Goal: Task Accomplishment & Management: Complete application form

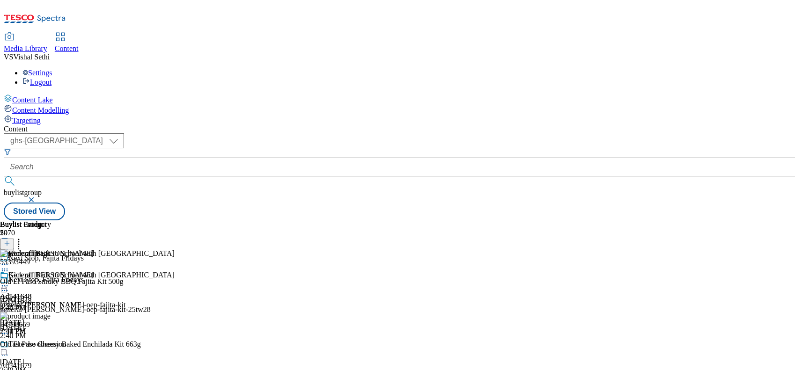
select select "ghs-uk"
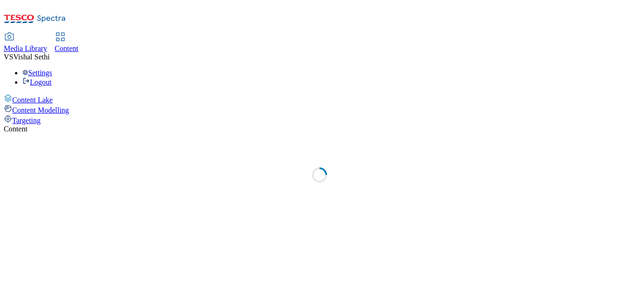
select select "ghs-uk"
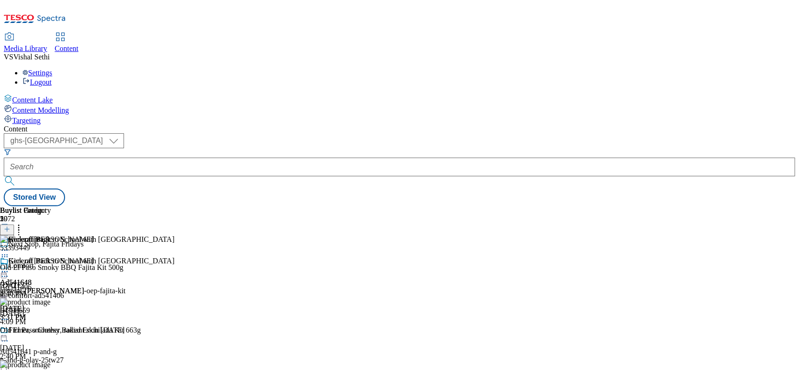
click at [10, 231] on icon at bounding box center [7, 234] width 7 height 7
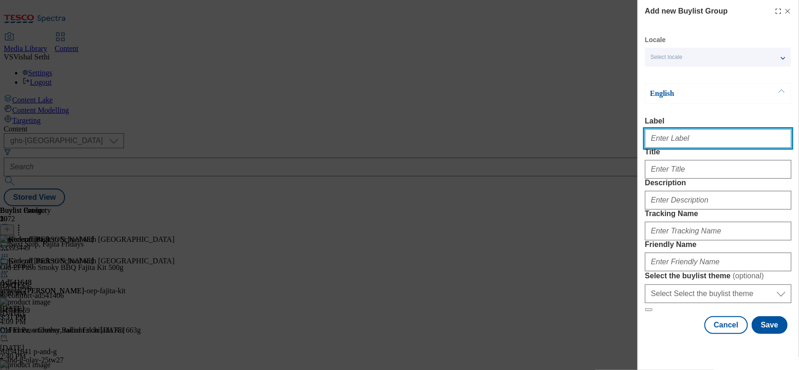
click at [639, 143] on input "Label" at bounding box center [718, 138] width 146 height 19
paste input "541817"
type input "Ad541817"
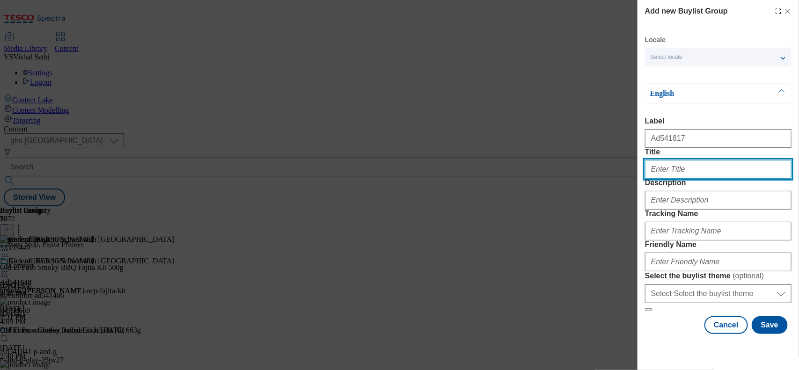
click at [639, 179] on input "Title" at bounding box center [718, 169] width 146 height 19
type input "Reach out with"
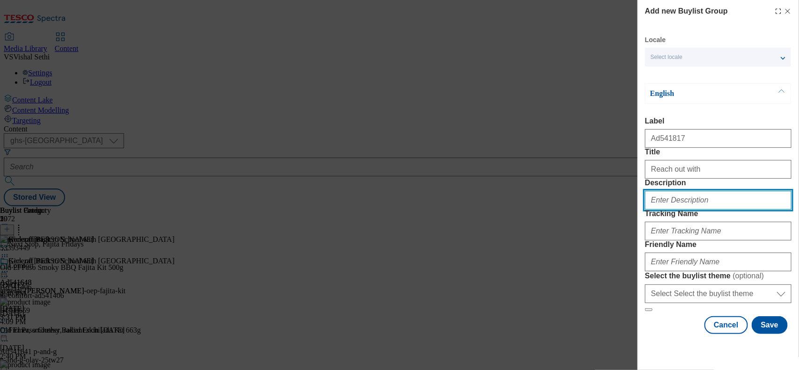
click at [639, 210] on input "Description" at bounding box center [718, 200] width 146 height 19
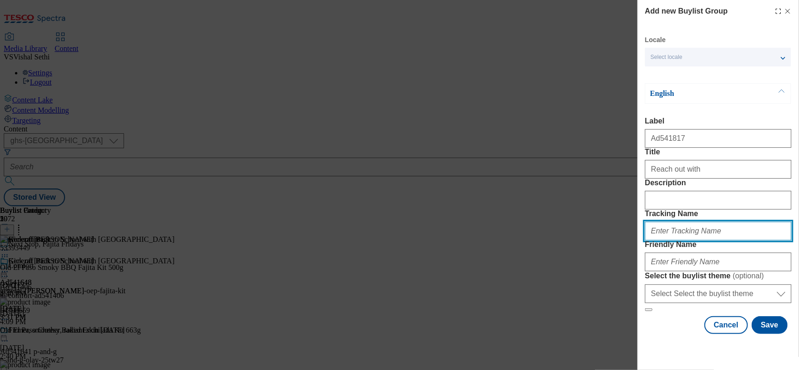
click at [639, 241] on input "Tracking Name" at bounding box center [718, 231] width 146 height 19
paste input "541817"
type input "DH_AD541817"
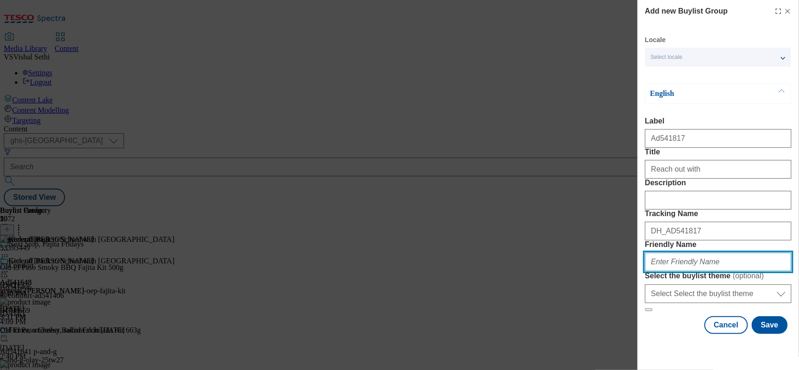
click at [639, 271] on input "Friendly Name" at bounding box center [718, 262] width 146 height 19
type input "united-biscuit-mcvities-digestives-25tw29"
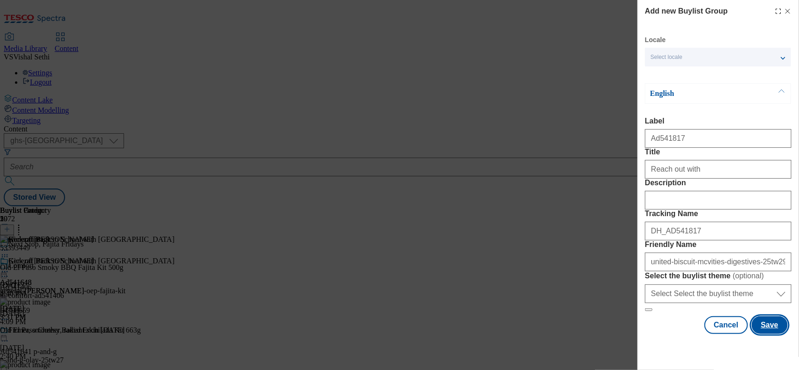
click at [639, 296] on button "Save" at bounding box center [770, 325] width 36 height 18
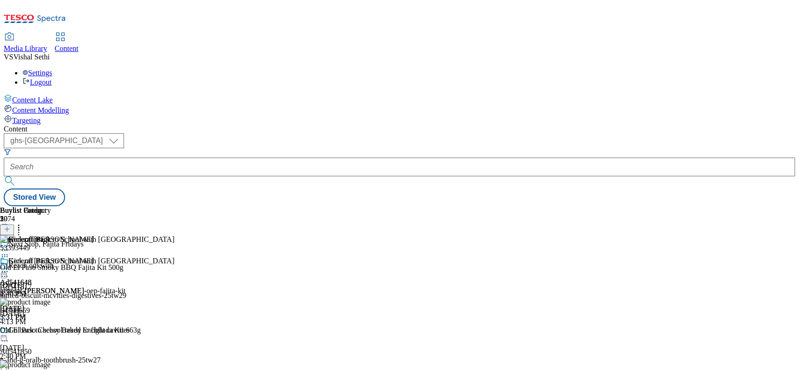
click at [172, 262] on div "Reach out with Ad541817 united-biscuit-mcvities-digestives-25tw29 Aug 18, 2025 …" at bounding box center [86, 294] width 172 height 65
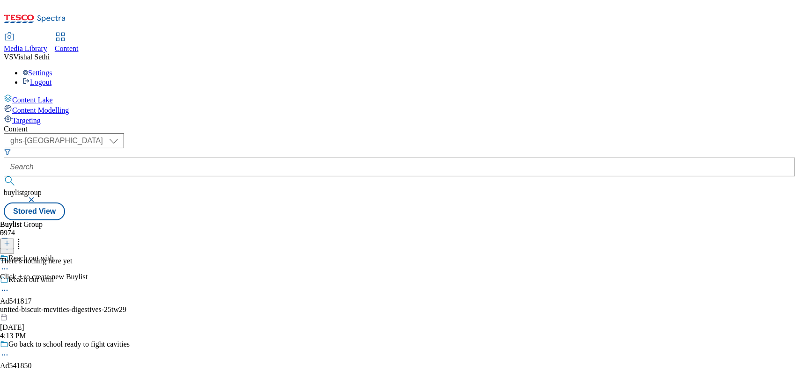
click at [7, 241] on line at bounding box center [7, 243] width 0 height 5
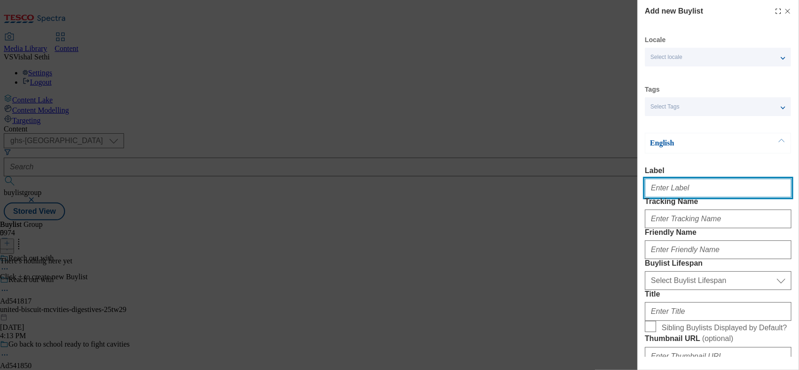
click at [639, 192] on input "Label" at bounding box center [718, 188] width 146 height 19
paste input "541817"
type input "Ad541817"
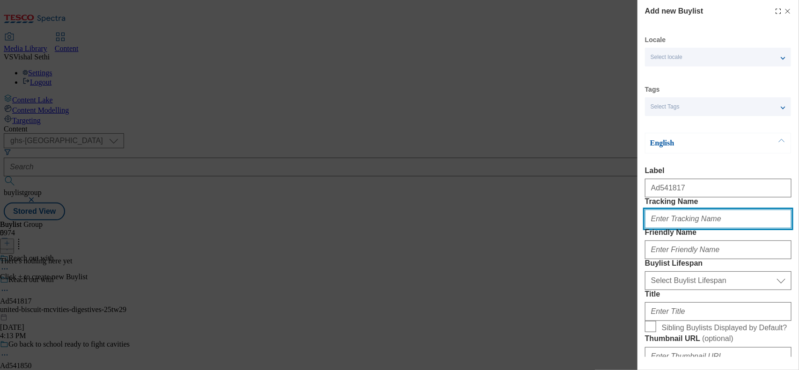
click at [639, 228] on input "Tracking Name" at bounding box center [718, 219] width 146 height 19
paste input "541817"
type input "DH_AD541817"
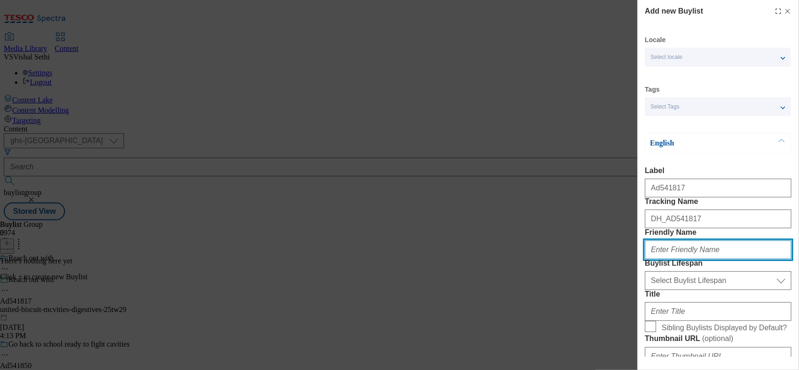
click at [639, 259] on input "Friendly Name" at bounding box center [718, 250] width 146 height 19
type input "united-biscuits"
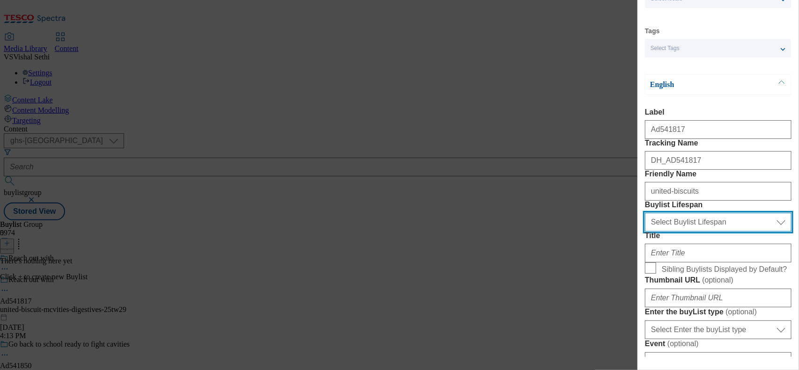
drag, startPoint x: 701, startPoint y: 277, endPoint x: 700, endPoint y: 281, distance: 4.9
click at [639, 232] on select "Select Buylist Lifespan evergreen seasonal tactical" at bounding box center [718, 222] width 146 height 19
select select "tactical"
click at [639, 232] on select "Select Buylist Lifespan evergreen seasonal tactical" at bounding box center [718, 222] width 146 height 19
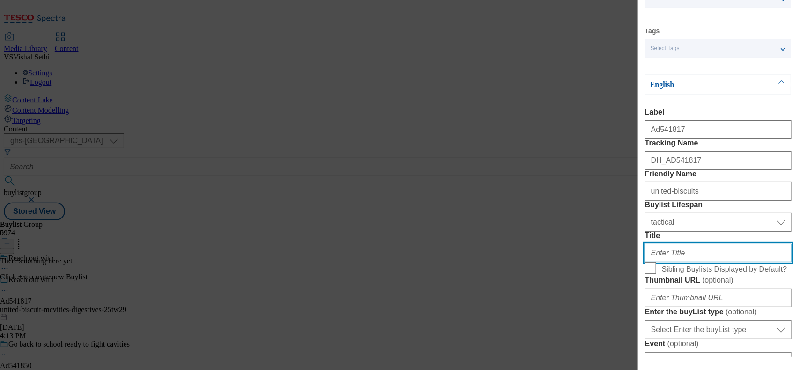
click at [639, 263] on input "Title" at bounding box center [718, 253] width 146 height 19
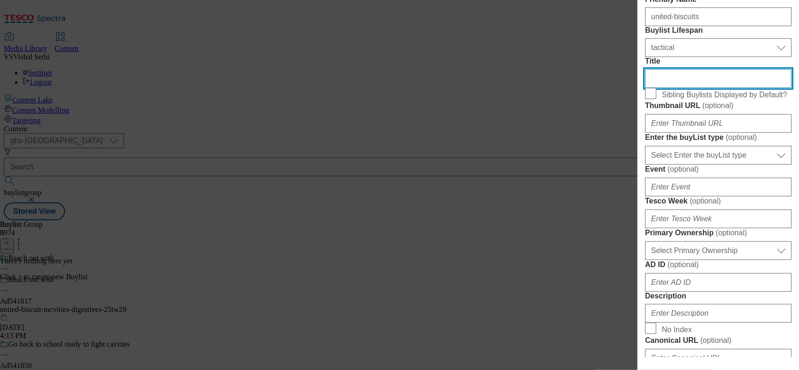
scroll to position [234, 0]
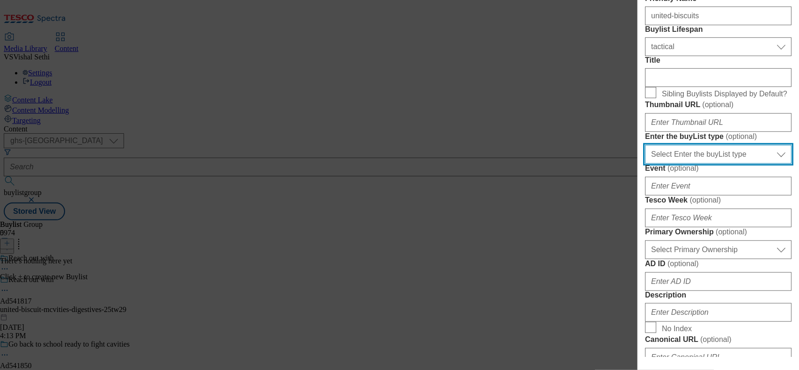
drag, startPoint x: 708, startPoint y: 260, endPoint x: 708, endPoint y: 267, distance: 6.6
click at [639, 164] on select "Select Enter the buyList type event supplier funded long term >4 weeks supplier…" at bounding box center [718, 154] width 146 height 19
select select "supplier funded short term 1-3 weeks"
click at [639, 164] on select "Select Enter the buyList type event supplier funded long term >4 weeks supplier…" at bounding box center [718, 154] width 146 height 19
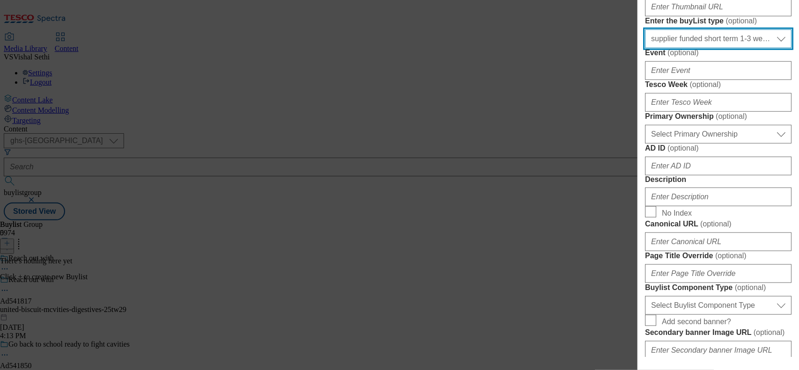
scroll to position [351, 0]
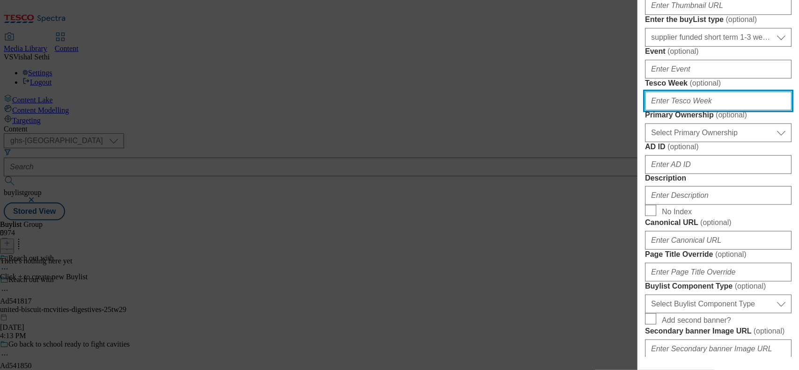
click at [639, 110] on input "Tesco Week ( optional )" at bounding box center [718, 101] width 146 height 19
type input "29"
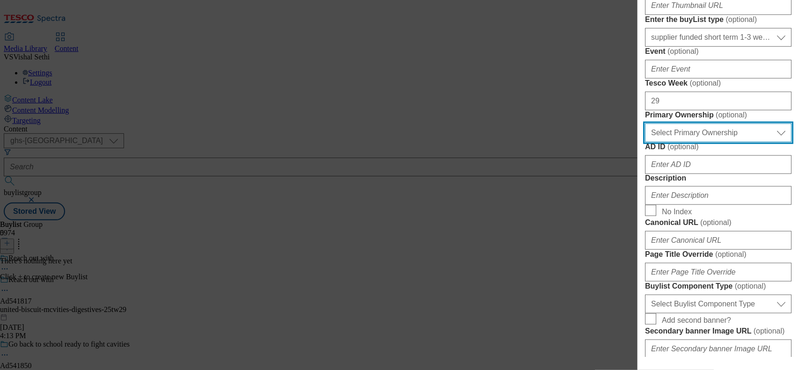
click at [639, 142] on select "Select Primary Ownership tesco dunnhumby" at bounding box center [718, 133] width 146 height 19
select select "dunnhumby"
click at [639, 142] on select "Select Primary Ownership tesco dunnhumby" at bounding box center [718, 133] width 146 height 19
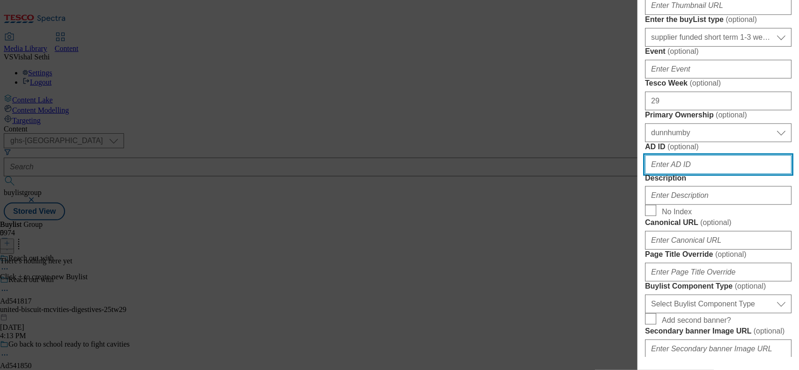
click at [639, 174] on input "AD ID ( optional )" at bounding box center [718, 164] width 146 height 19
paste input "541817"
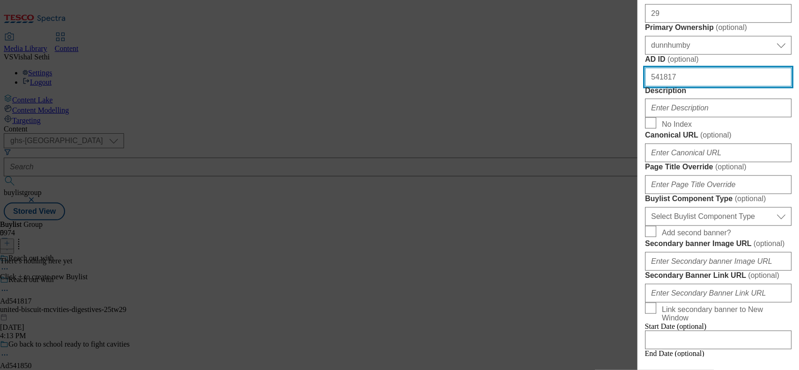
scroll to position [468, 0]
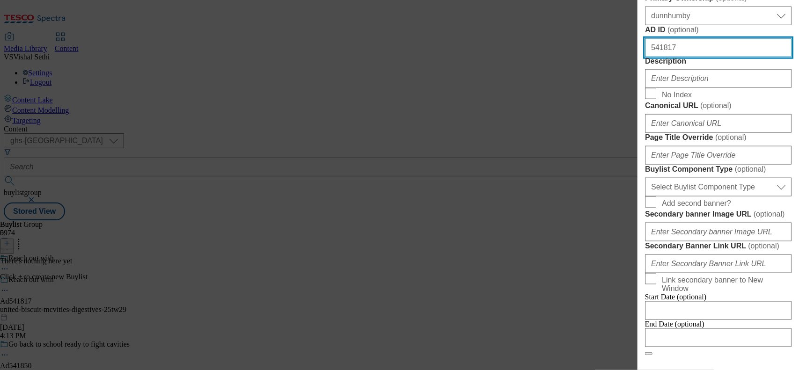
type input "541817"
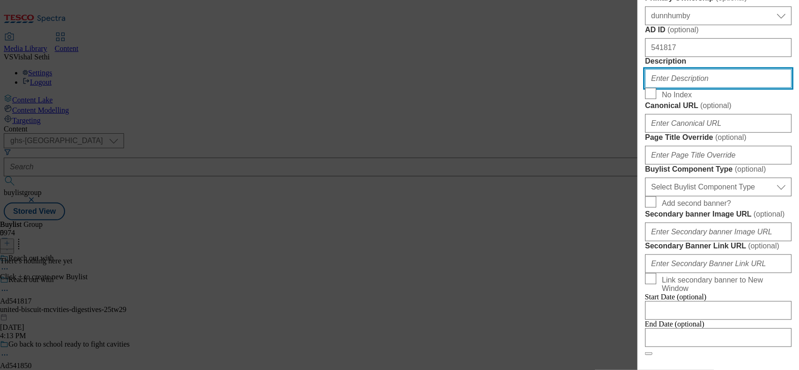
click at [639, 88] on input "Description" at bounding box center [718, 78] width 146 height 19
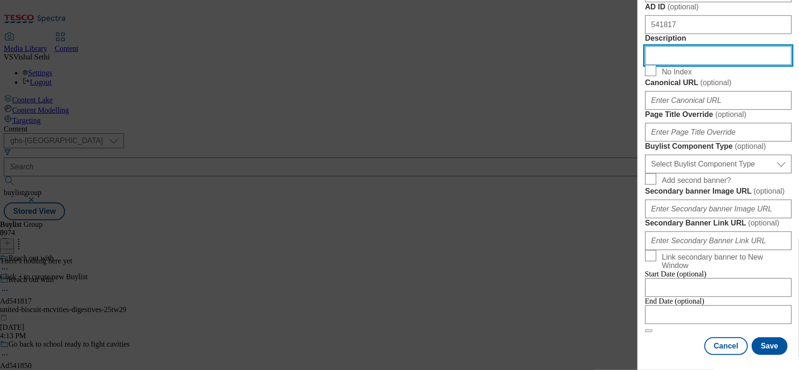
scroll to position [644, 0]
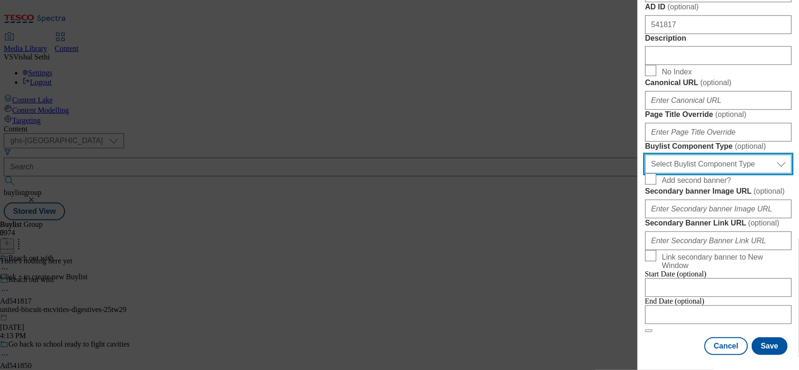
click at [639, 174] on select "Select Buylist Component Type Banner Competition Header Meal" at bounding box center [718, 164] width 146 height 19
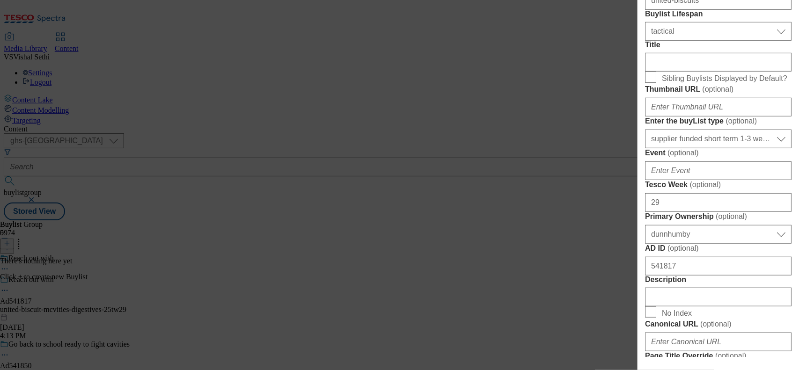
select select "Banner"
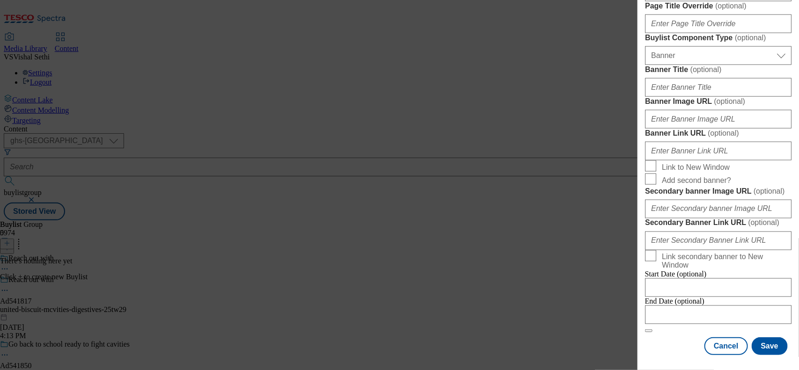
scroll to position [1007, 0]
click at [639, 296] on input "Modal" at bounding box center [718, 315] width 146 height 19
select select "2025"
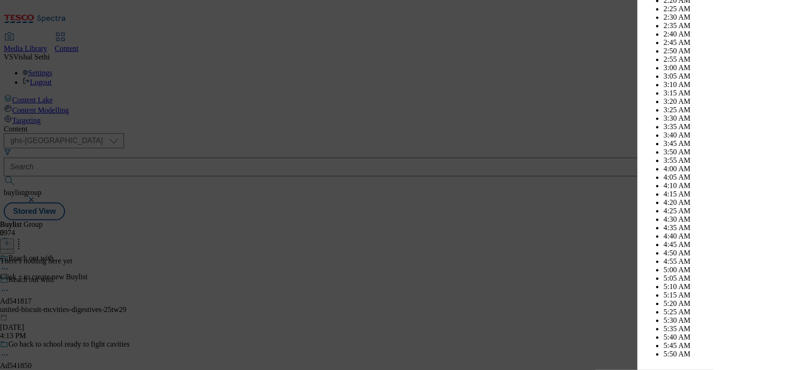
scroll to position [3375, 0]
select select "November"
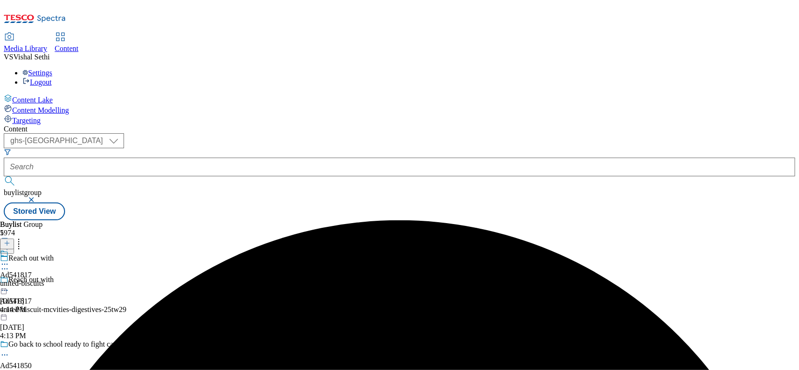
click at [44, 279] on div "united-biscuits" at bounding box center [22, 283] width 44 height 8
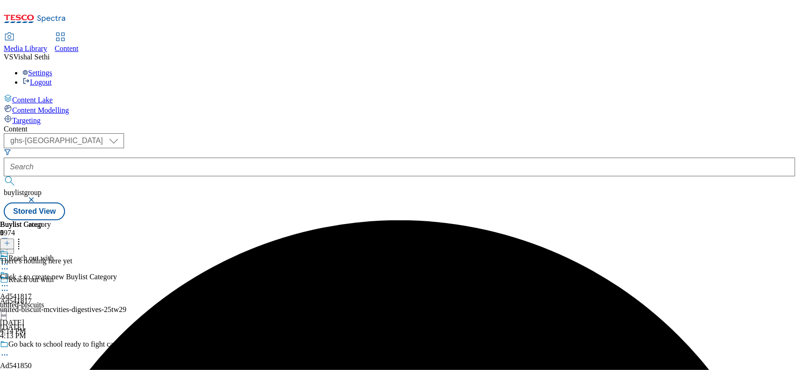
click at [10, 240] on icon at bounding box center [7, 243] width 7 height 7
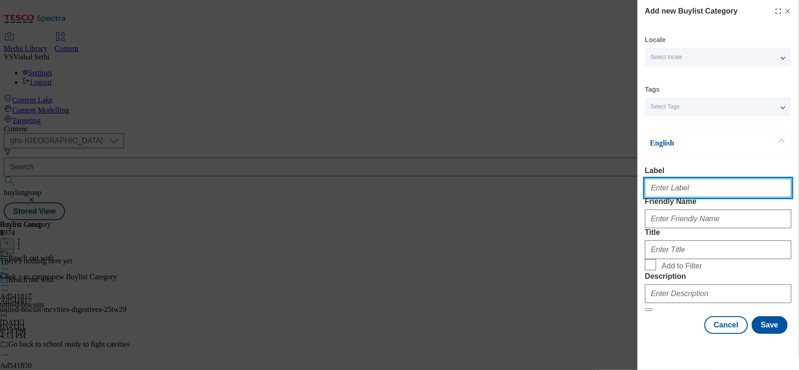
click at [639, 190] on input "Label" at bounding box center [718, 188] width 146 height 19
paste input "541817"
type input "Ad541817"
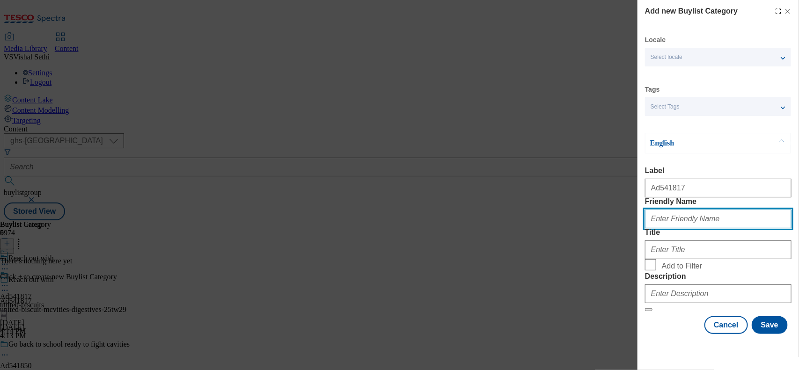
click at [639, 228] on input "Friendly Name" at bounding box center [718, 219] width 146 height 19
type input "u"
type input "United Biscuits"
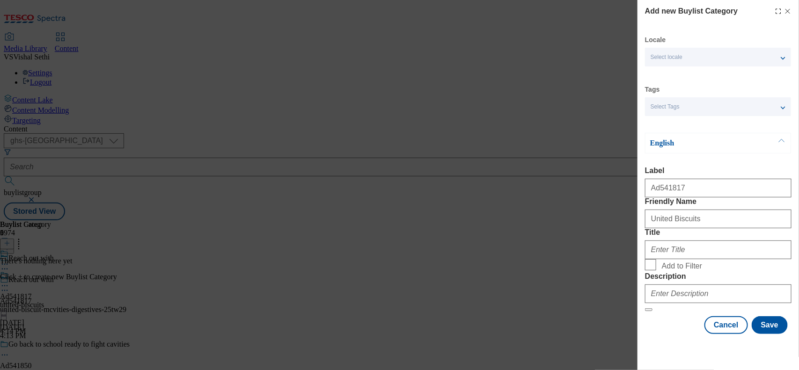
click at [639, 237] on label "Title" at bounding box center [718, 232] width 146 height 8
click at [639, 259] on input "Title" at bounding box center [718, 250] width 146 height 19
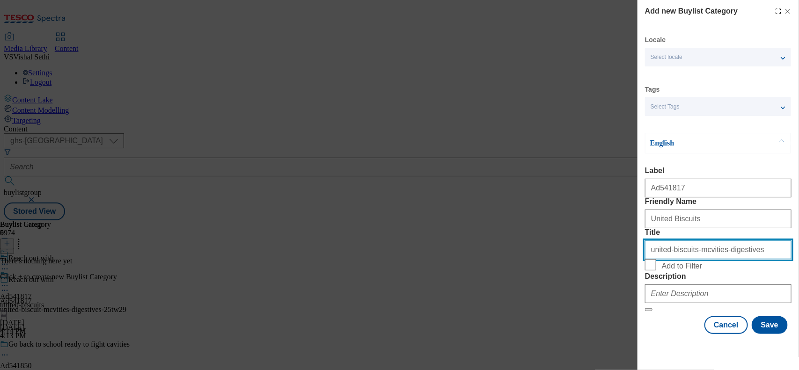
scroll to position [56, 0]
type input "united-biscuits-mcvities-digestives"
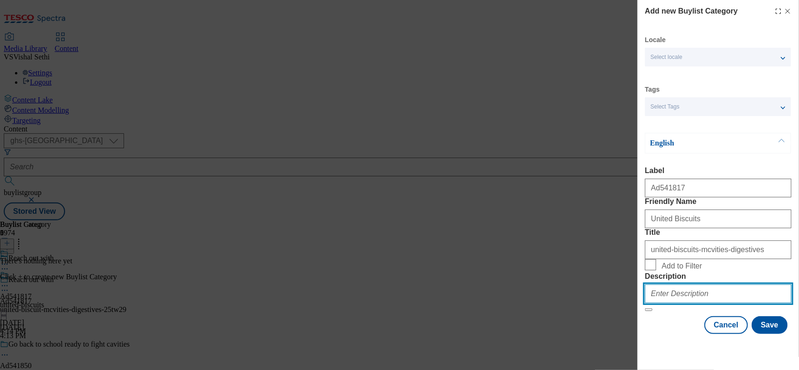
click at [639, 296] on input "Description" at bounding box center [718, 294] width 146 height 19
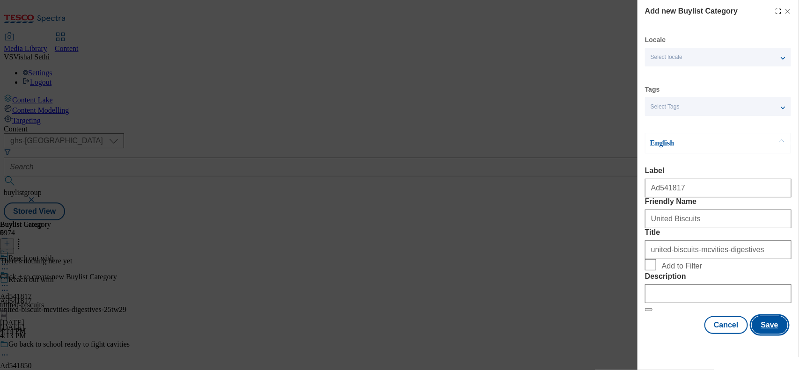
click at [639, 296] on button "Save" at bounding box center [770, 325] width 36 height 18
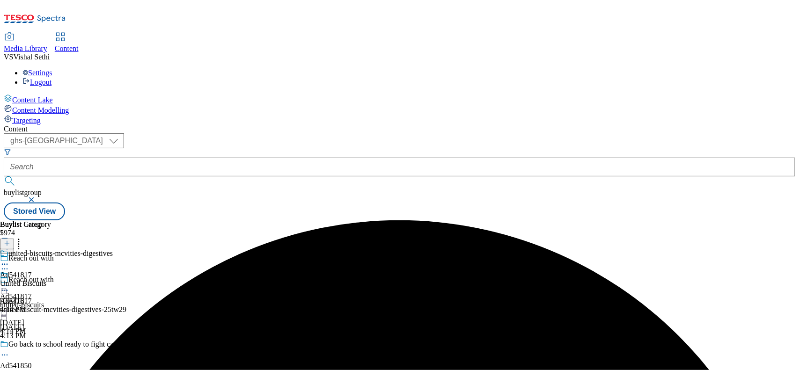
click at [113, 249] on div "united-biscuits-mcvities-digestives Ad541817 United Biscuits Aug 18, 2025 4:14 …" at bounding box center [56, 281] width 113 height 65
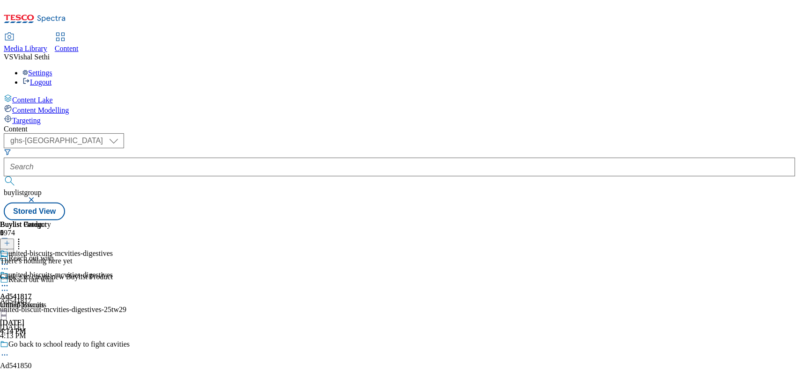
click at [10, 240] on icon at bounding box center [7, 243] width 7 height 7
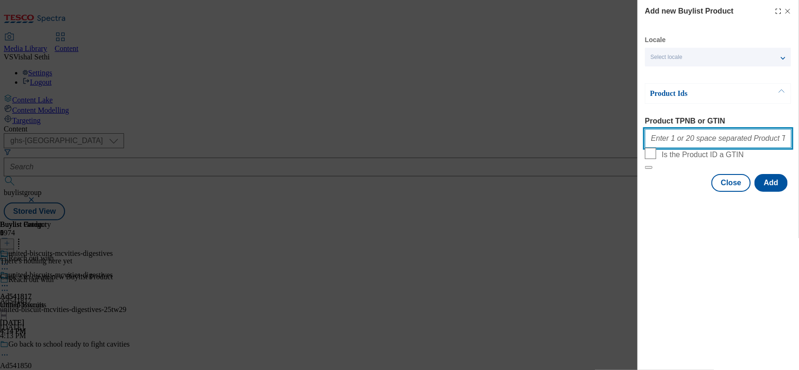
click at [639, 135] on input "Product TPNB or GTIN" at bounding box center [718, 138] width 146 height 19
type input "v"
paste input "85275190 92196474 93151105 92337049 57047203 85275201 93035785 91175869 9125469…"
type input "85275190 92196474 93151105 92337049 57047203 85275201 93035785 91175869 9125469…"
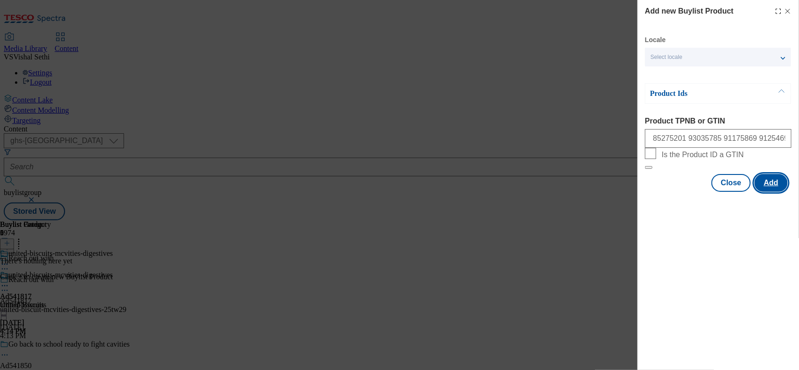
click at [639, 192] on button "Add" at bounding box center [770, 183] width 33 height 18
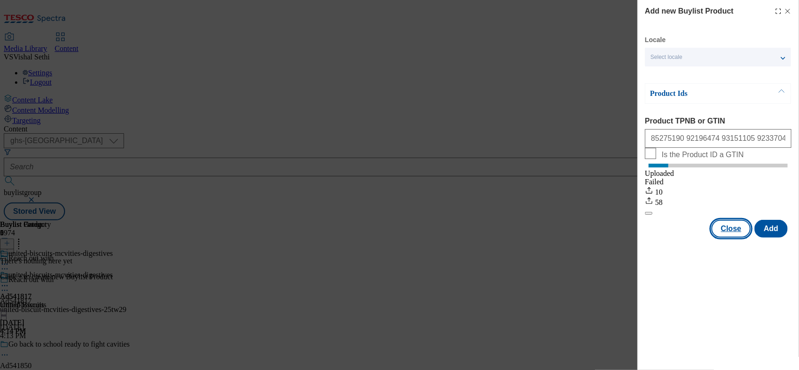
click at [639, 236] on button "Close" at bounding box center [730, 229] width 39 height 18
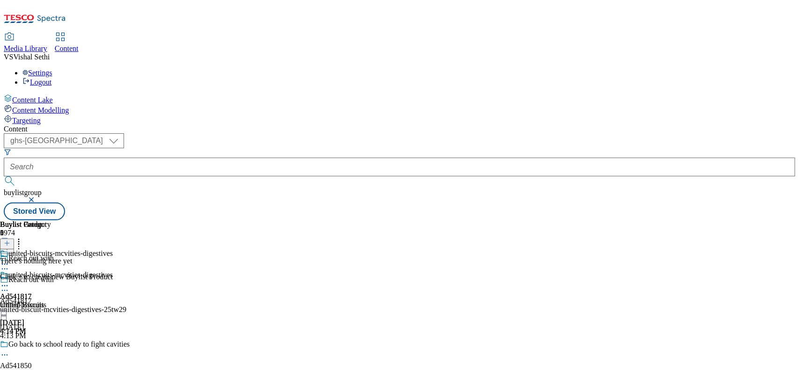
click at [10, 240] on icon at bounding box center [7, 243] width 7 height 7
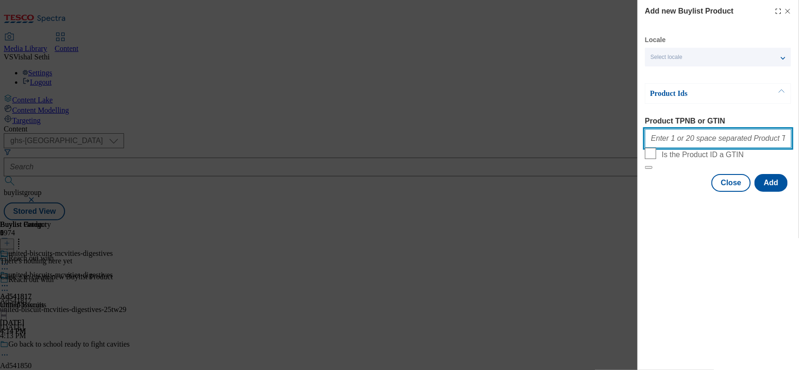
click at [639, 139] on input "Product TPNB or GTIN" at bounding box center [718, 138] width 146 height 19
paste input "85275190 92196474 93151105 92337049 57047203 85275201 93035785 91175869 9125469…"
type input "85275190 92196474 93151105 92337049 57047203 85275201 93035785 91175869 9125469…"
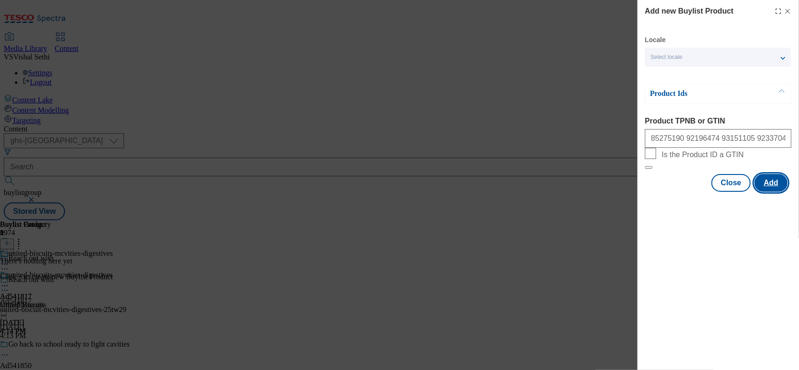
click at [639, 192] on button "Add" at bounding box center [770, 183] width 33 height 18
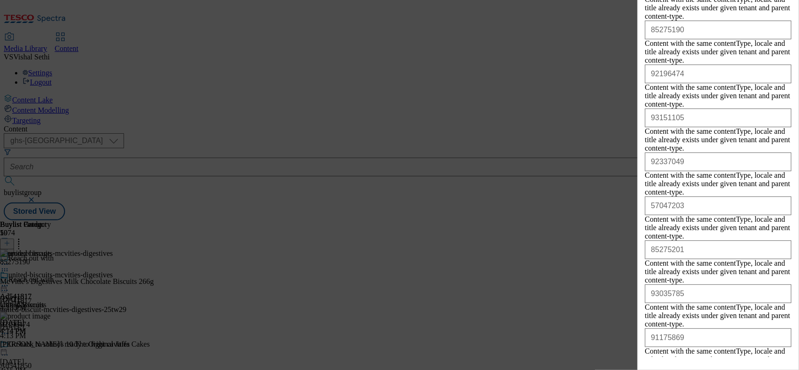
scroll to position [2511, 0]
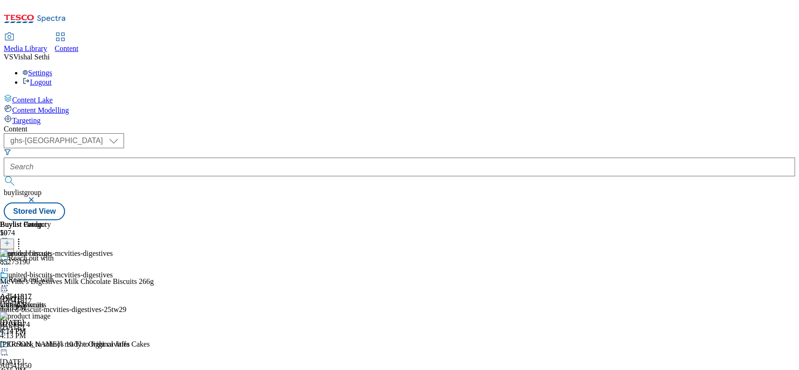
drag, startPoint x: 253, startPoint y: 146, endPoint x: 251, endPoint y: 151, distance: 5.7
click at [9, 286] on icon at bounding box center [4, 290] width 9 height 9
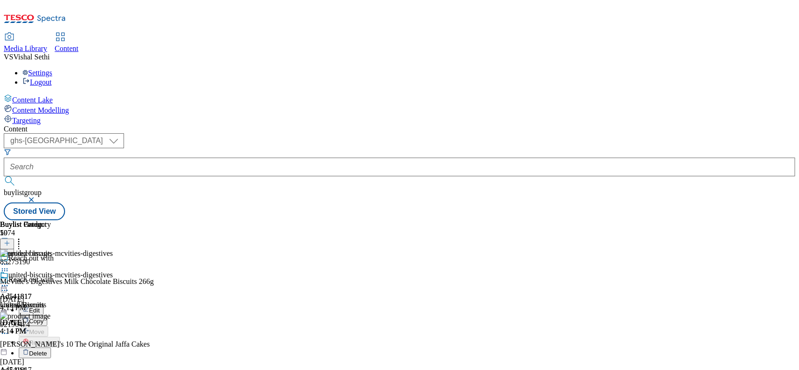
click at [40, 296] on span "Edit" at bounding box center [34, 310] width 11 height 7
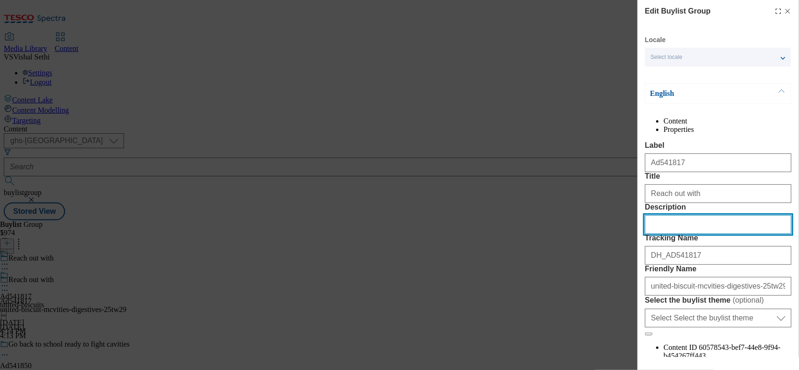
click at [639, 234] on input "Description" at bounding box center [718, 224] width 146 height 19
paste input "McVitie’s Digestives Milk Chocolate Biscuits 266g"
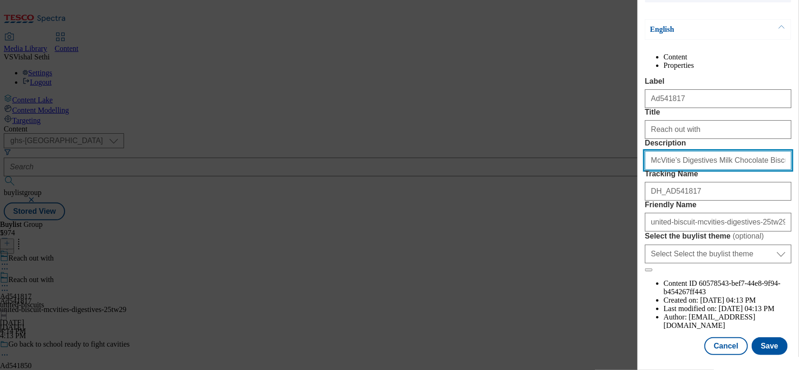
scroll to position [115, 0]
type input "McVitie’s Digestives Milk Chocolate Biscuits 266g"
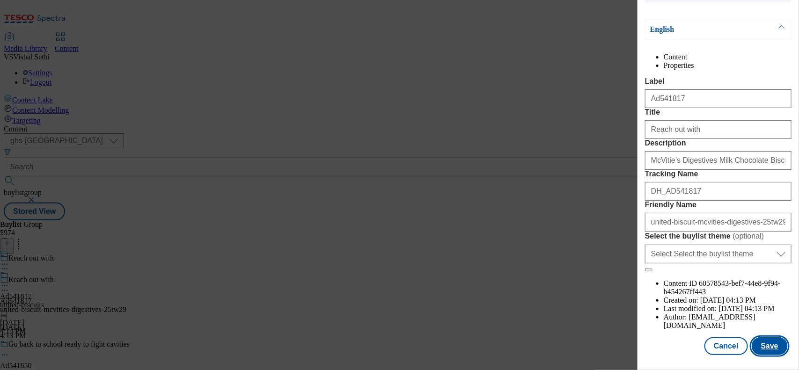
click at [639, 296] on button "Save" at bounding box center [770, 346] width 36 height 18
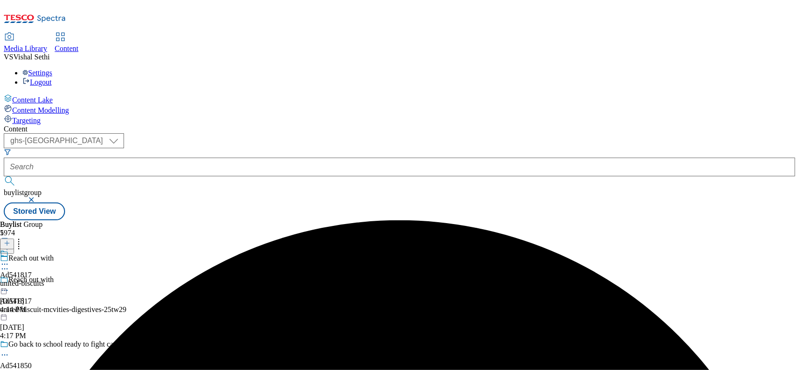
click at [9, 260] on icon at bounding box center [4, 264] width 9 height 9
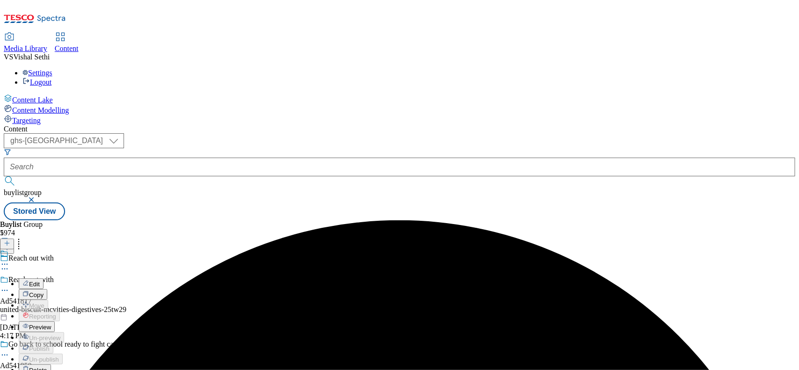
click at [40, 281] on span "Edit" at bounding box center [34, 284] width 11 height 7
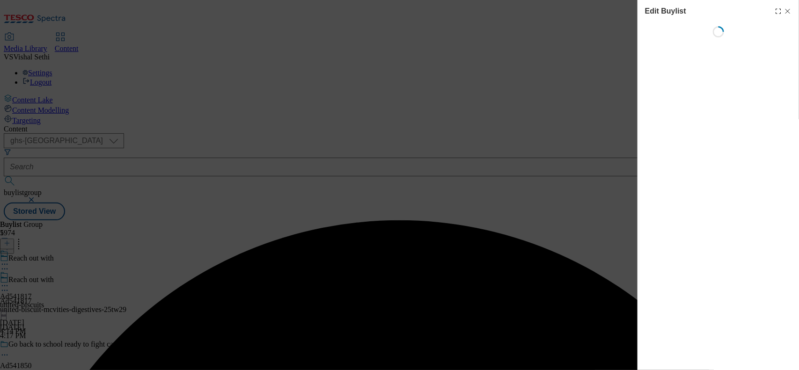
select select "tactical"
select select "supplier funded short term 1-3 weeks"
select select "dunnhumby"
select select "Banner"
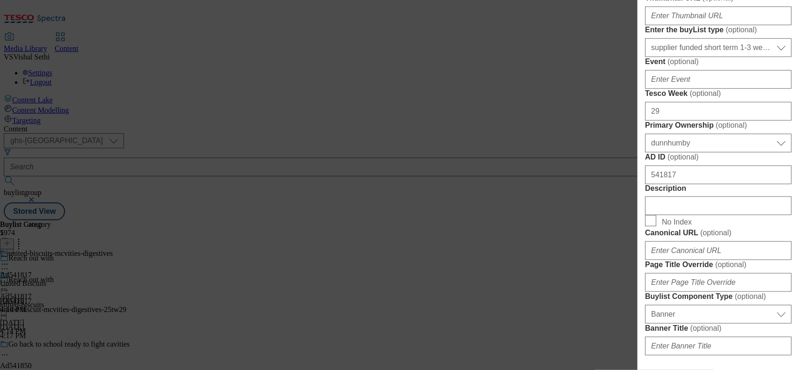
scroll to position [468, 0]
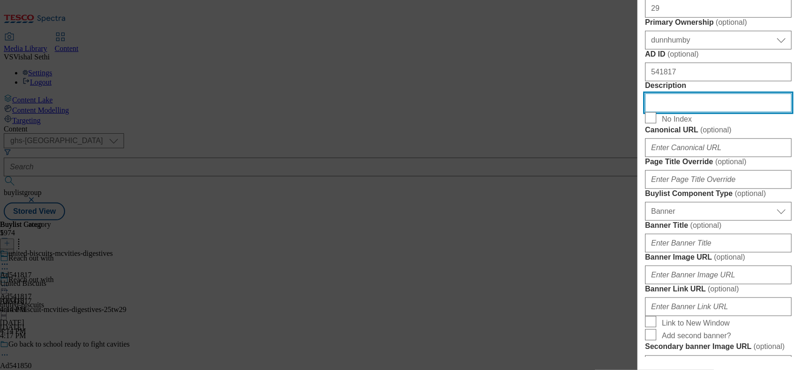
click at [639, 112] on input "Description" at bounding box center [718, 103] width 146 height 19
paste input "McVitie’s Digestives Milk Chocolate Biscuits 266g"
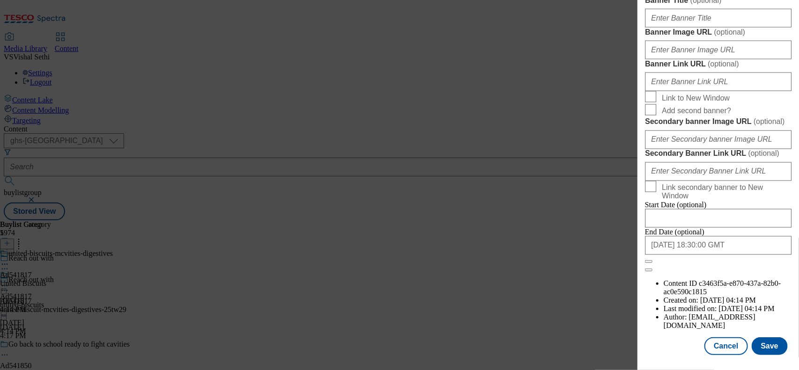
scroll to position [1049, 0]
type input "McVitie’s Digestives Milk Chocolate Biscuits 266g"
click at [639, 296] on button "Save" at bounding box center [770, 346] width 36 height 18
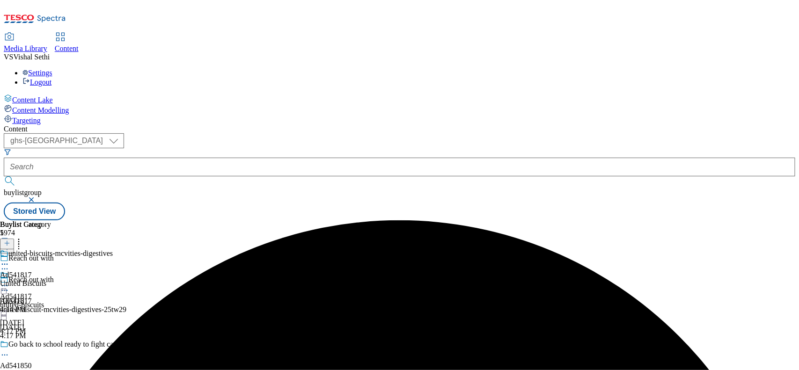
click at [9, 260] on icon at bounding box center [4, 264] width 9 height 9
click at [44, 278] on button "Edit" at bounding box center [31, 283] width 25 height 11
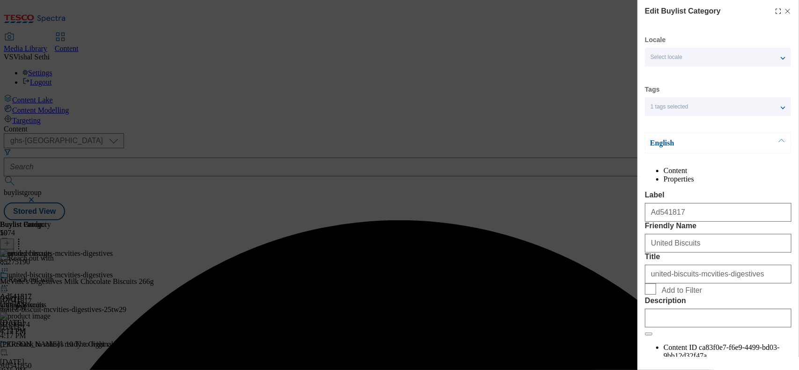
scroll to position [97, 0]
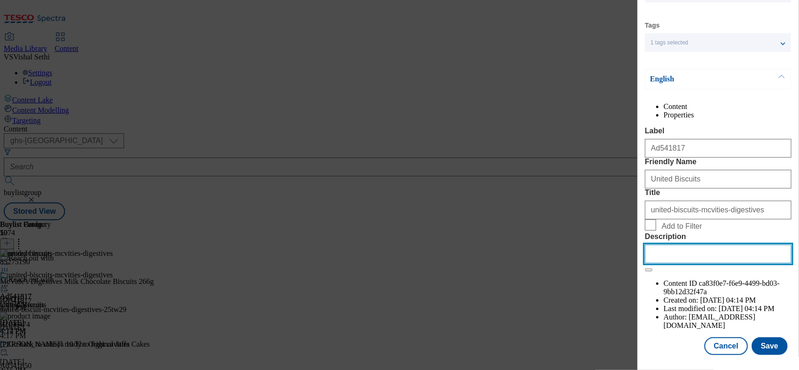
click at [639, 263] on input "Description" at bounding box center [718, 254] width 146 height 19
paste input "McVitie’s Digestives Milk Chocolate Biscuits 266g"
type input "McVitie’s Digestives Milk Chocolate Biscuits 266g"
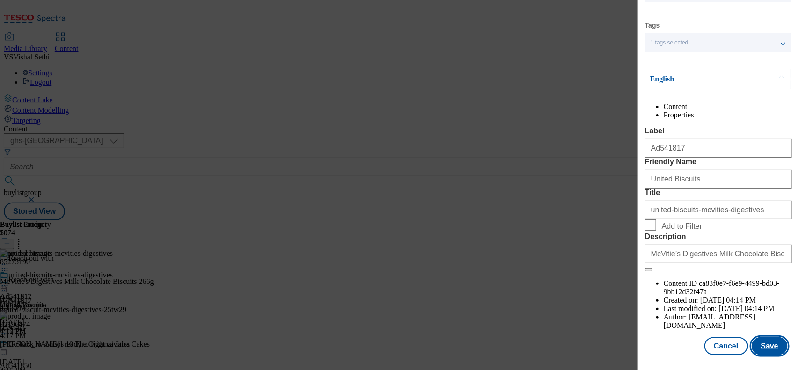
click at [639, 296] on button "Save" at bounding box center [770, 346] width 36 height 18
